Goal: Task Accomplishment & Management: Use online tool/utility

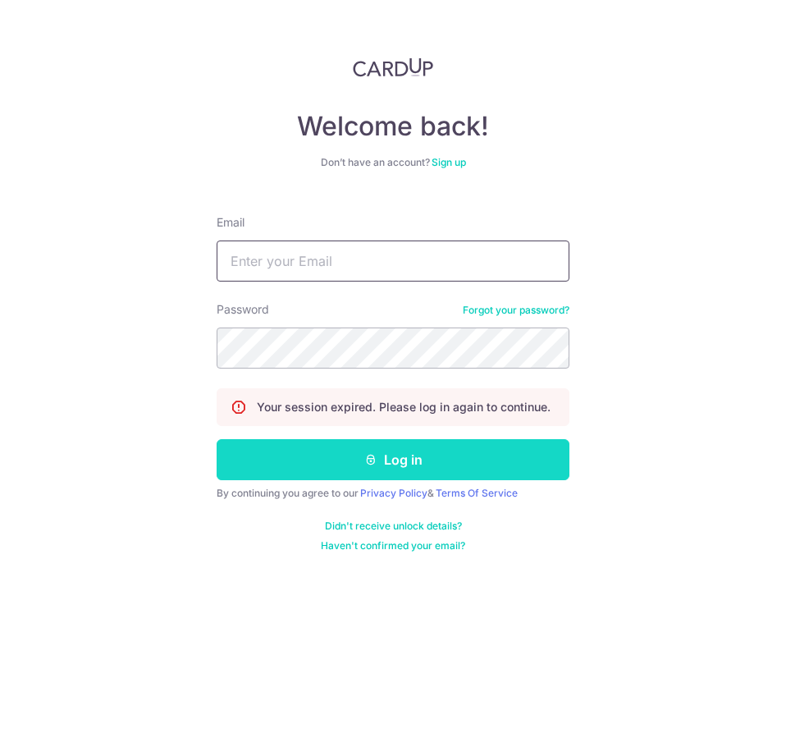
type input "div@eyebracesclinic.com"
click at [374, 458] on icon "submit" at bounding box center [370, 459] width 13 height 13
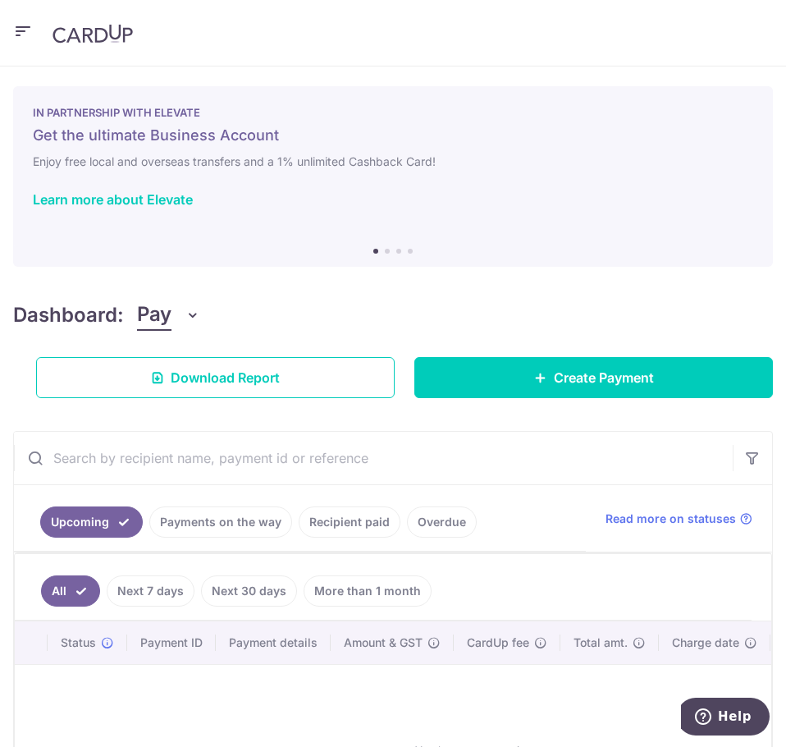
click at [27, 43] on button "button" at bounding box center [23, 33] width 20 height 26
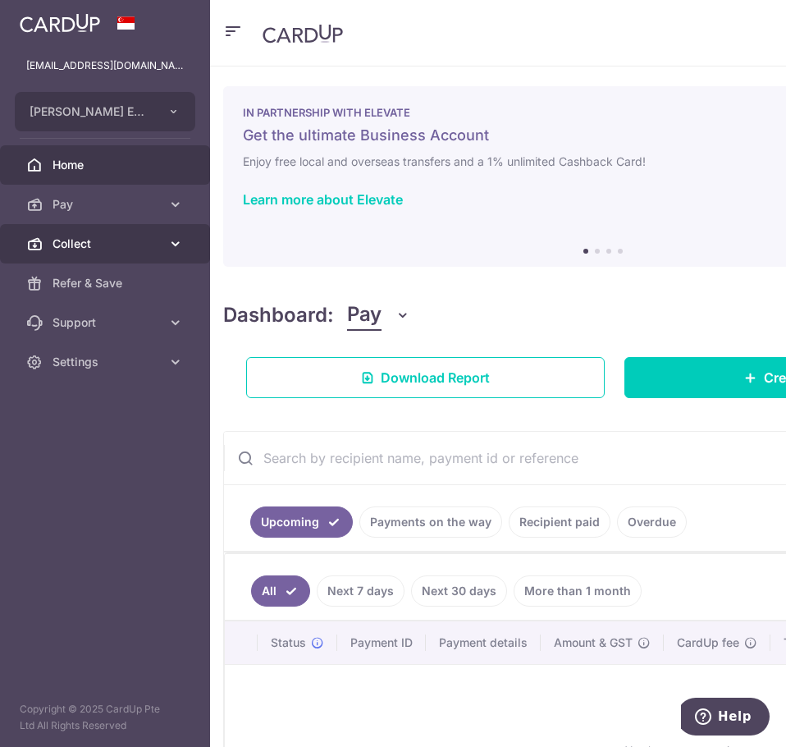
click at [96, 243] on span "Collect" at bounding box center [107, 244] width 108 height 16
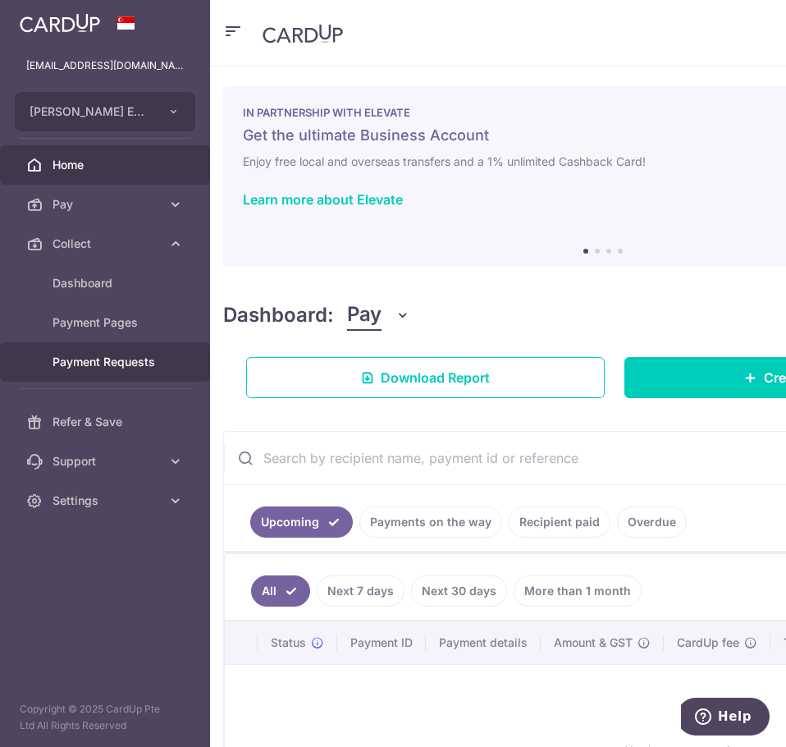
click at [119, 356] on span "Payment Requests" at bounding box center [107, 362] width 108 height 16
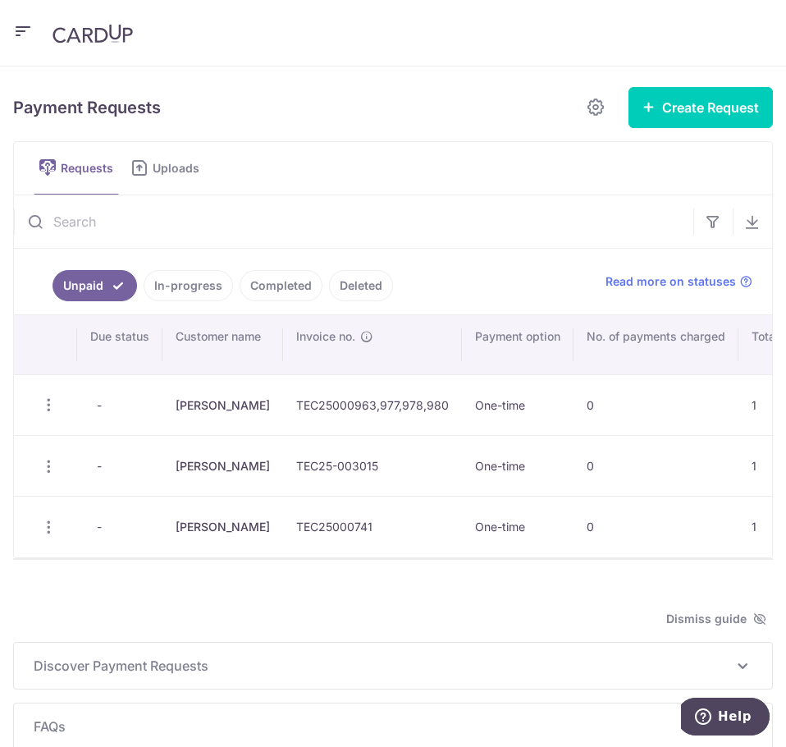
click at [629, 147] on ul "Requests Uploads" at bounding box center [393, 168] width 760 height 54
click at [676, 104] on button "Create Request" at bounding box center [701, 107] width 144 height 41
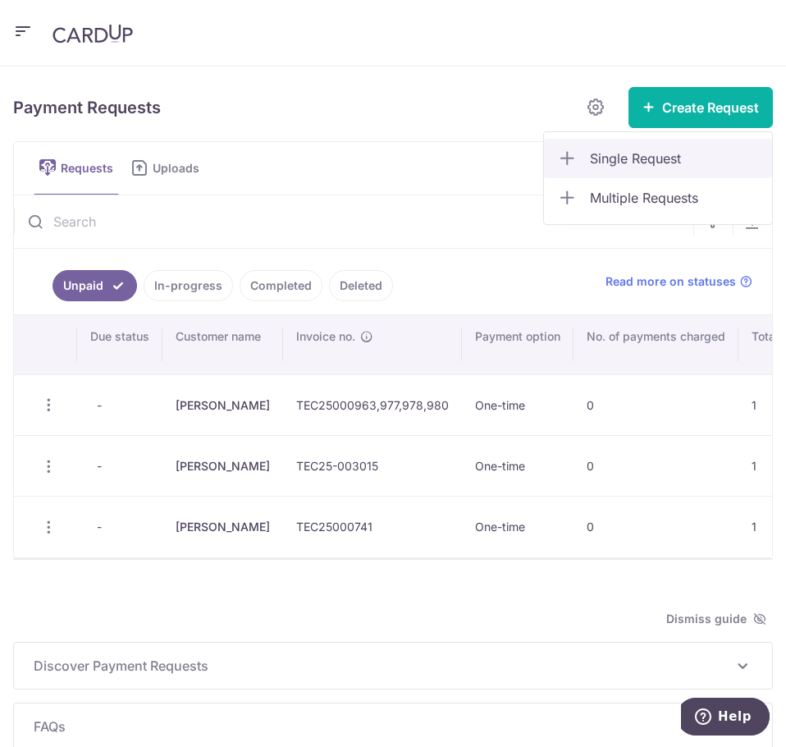
click at [638, 158] on span "Single Request" at bounding box center [674, 159] width 169 height 20
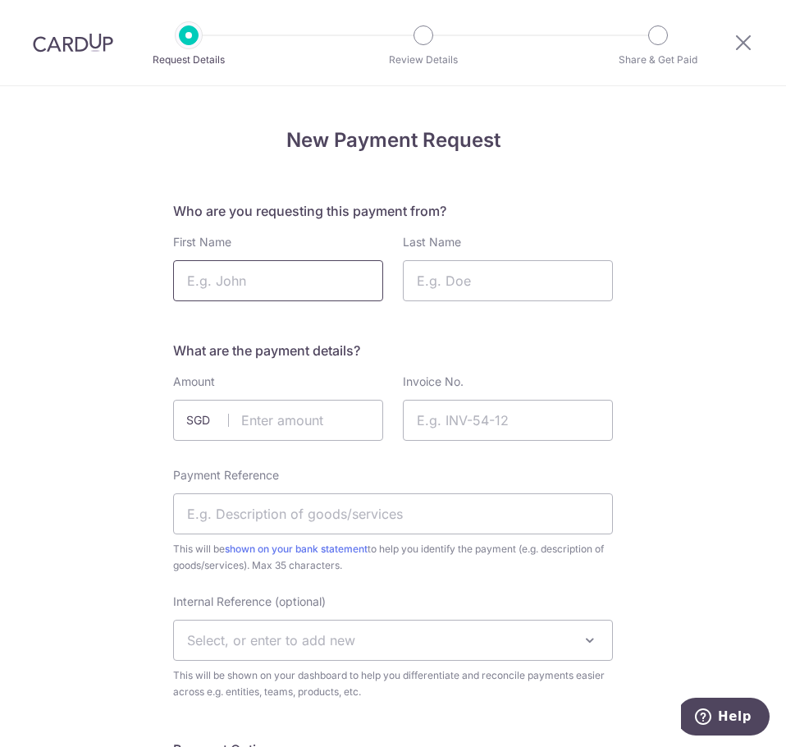
click at [335, 280] on input "First Name" at bounding box center [278, 280] width 210 height 41
type input "[PERSON_NAME]"
type input "Koo"
type input "545.00"
type input "TEC25001029"
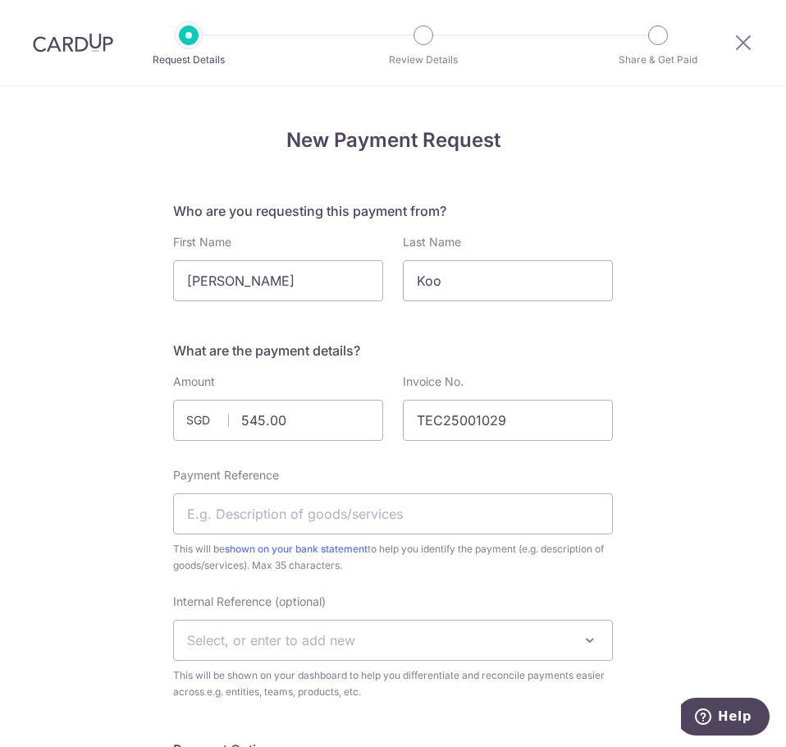
click at [315, 542] on span "This will be shown on your bank statement to help you identify the payment (e.g…" at bounding box center [393, 557] width 440 height 33
click at [317, 527] on input "Payment Reference" at bounding box center [393, 513] width 440 height 41
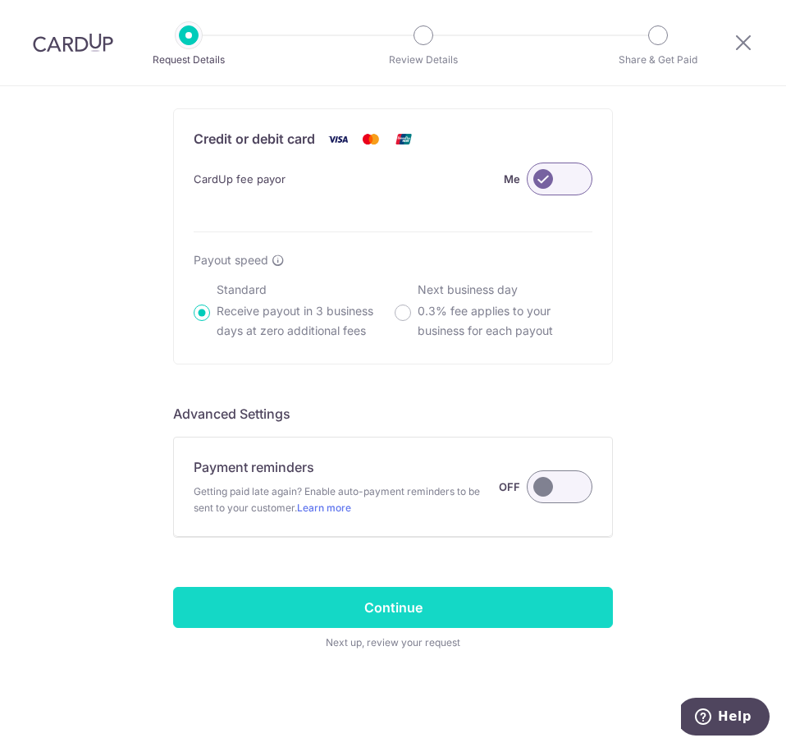
scroll to position [1081, 0]
type input "Rep OS"
click at [503, 605] on input "Continue" at bounding box center [393, 606] width 440 height 41
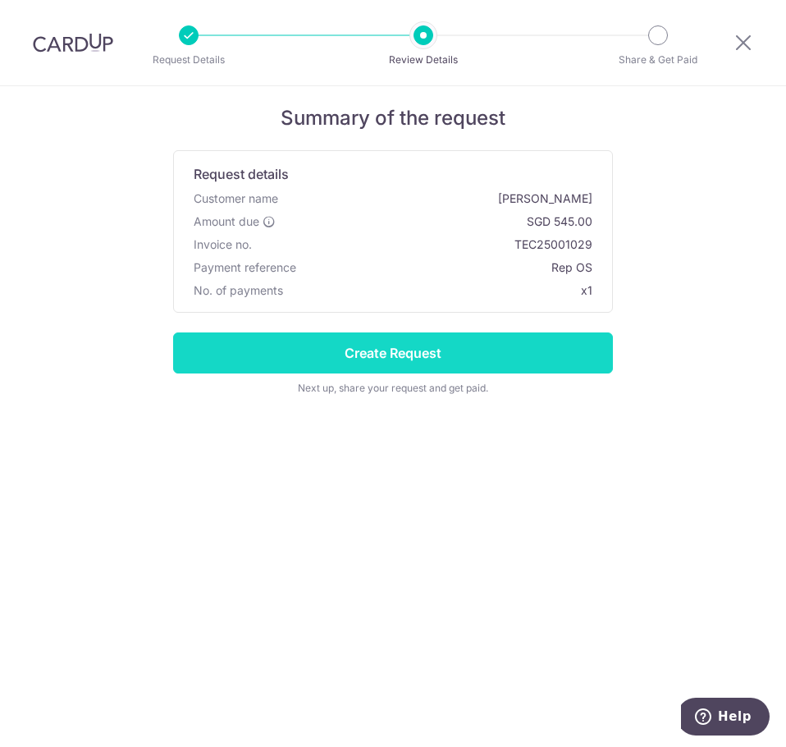
click at [423, 346] on input "Create Request" at bounding box center [393, 352] width 440 height 41
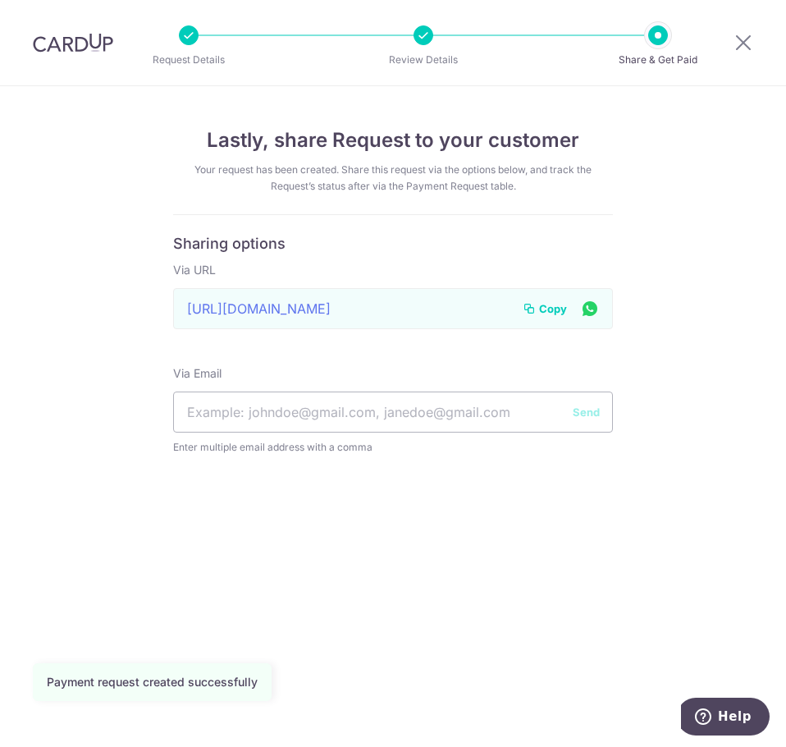
click at [540, 308] on span "Copy" at bounding box center [553, 308] width 28 height 16
click at [744, 49] on icon at bounding box center [744, 42] width 20 height 21
